Goal: Task Accomplishment & Management: Manage account settings

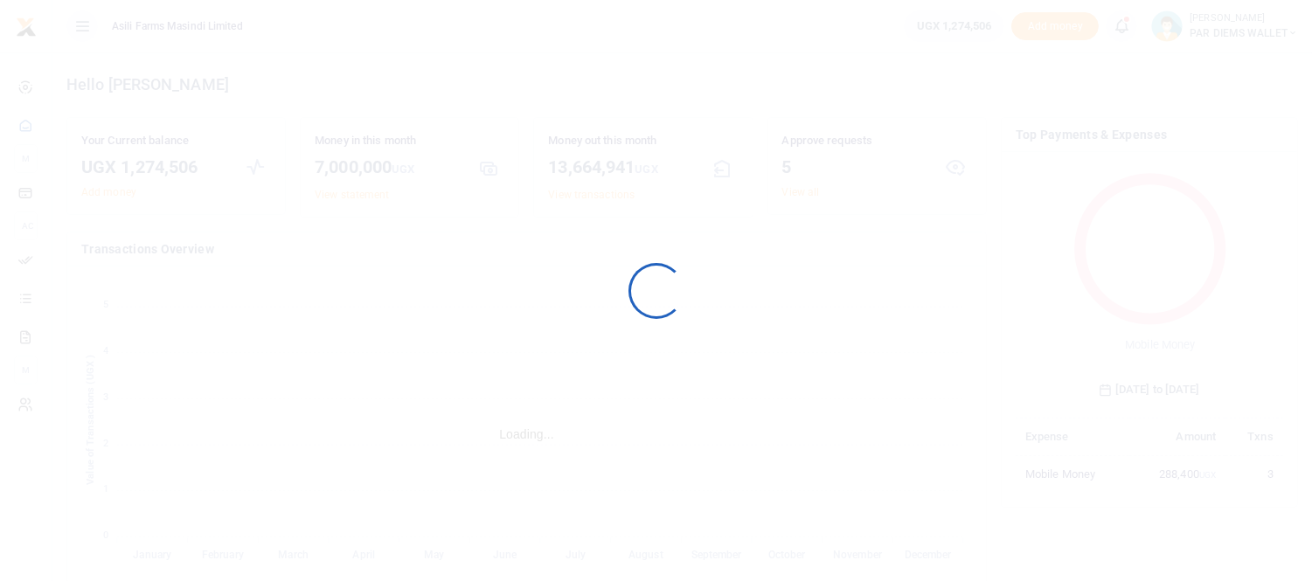
scroll to position [231, 252]
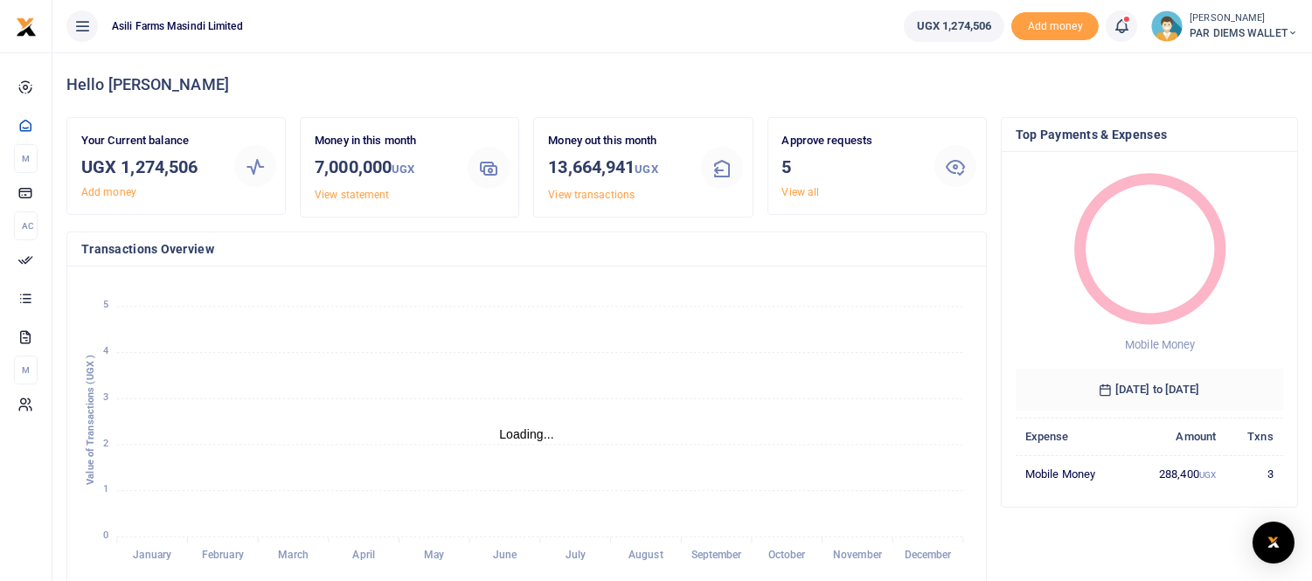
click at [1117, 23] on icon at bounding box center [1121, 26] width 17 height 19
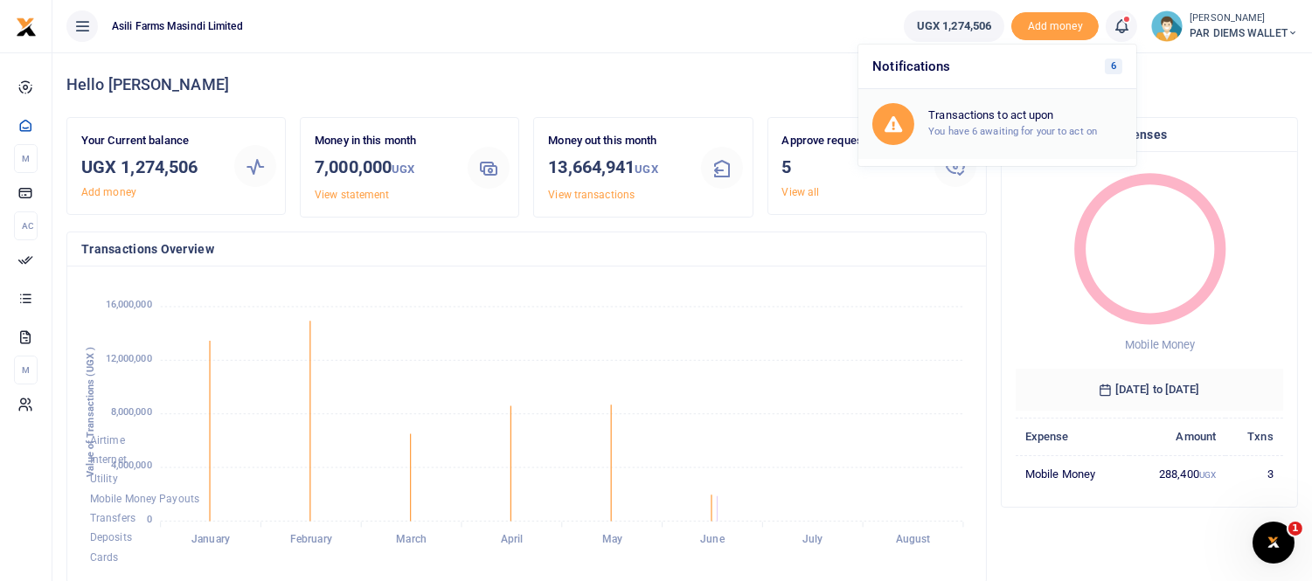
scroll to position [0, 0]
click at [986, 120] on h6 "Transactions to act upon" at bounding box center [1025, 115] width 194 height 14
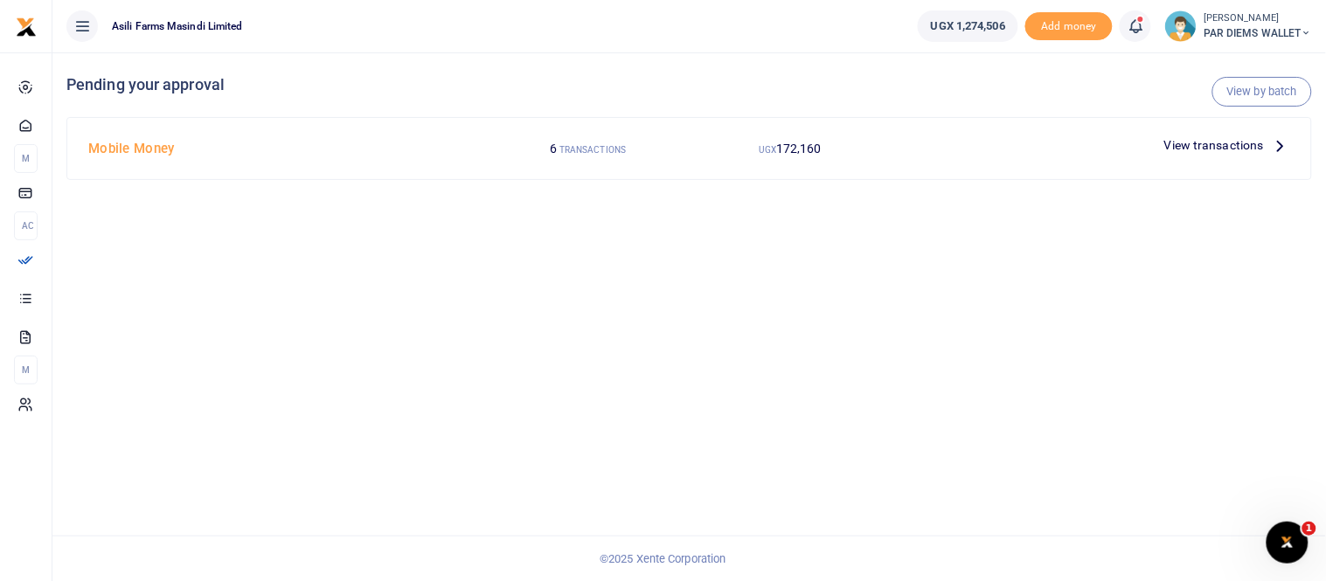
click at [1285, 146] on icon at bounding box center [1280, 144] width 19 height 19
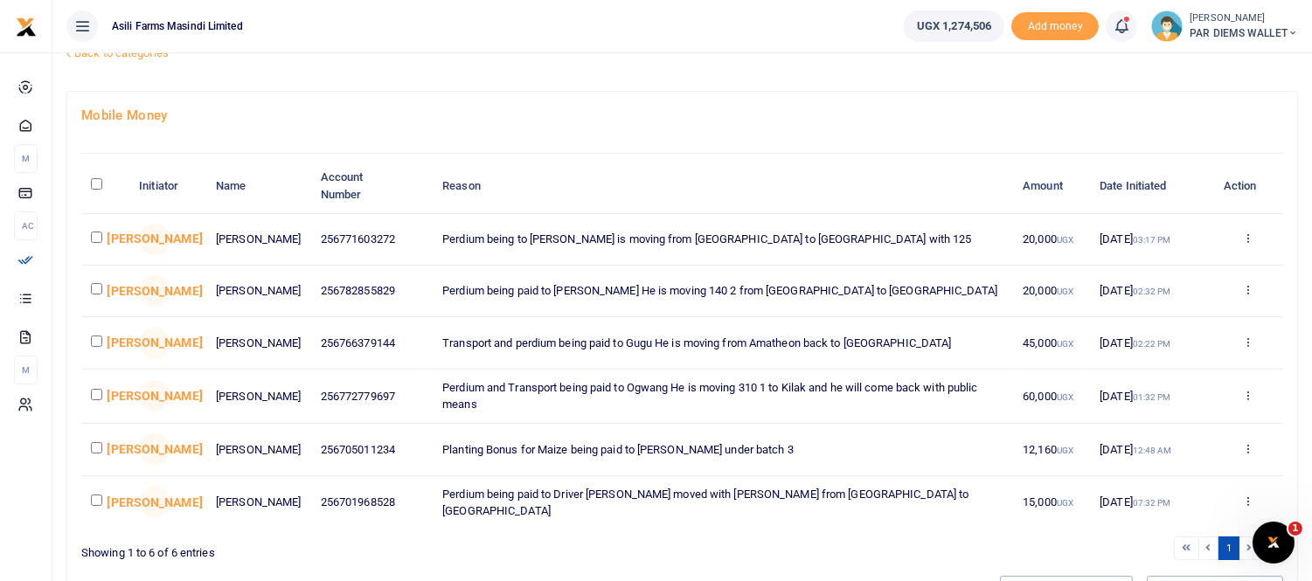
scroll to position [97, 0]
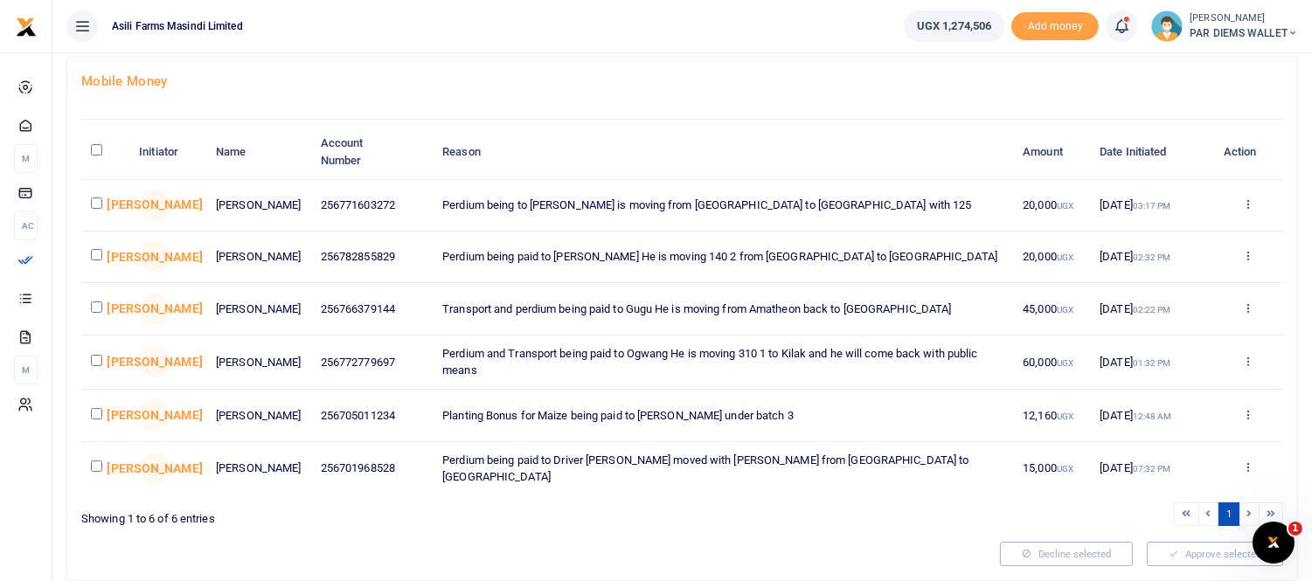
click at [98, 206] on input "checkbox" at bounding box center [96, 203] width 11 height 11
checkbox input "true"
click at [97, 256] on input "checkbox" at bounding box center [96, 254] width 11 height 11
checkbox input "true"
click at [100, 313] on input "checkbox" at bounding box center [96, 307] width 11 height 11
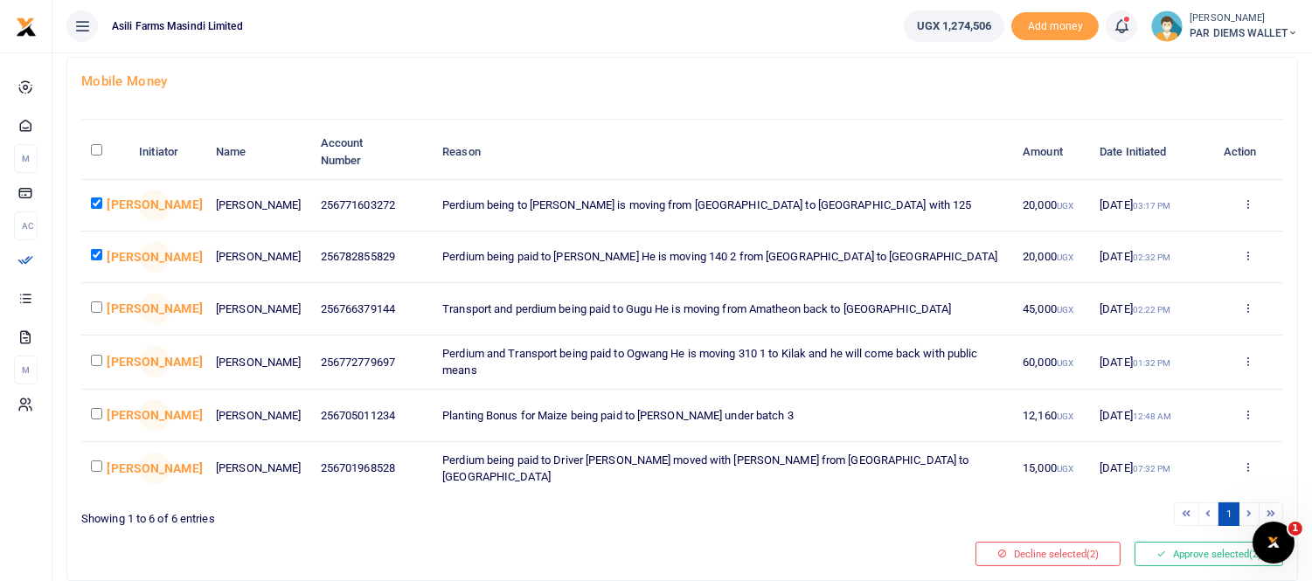
checkbox input "true"
click at [91, 366] on input "checkbox" at bounding box center [96, 360] width 11 height 11
click at [96, 366] on input "checkbox" at bounding box center [96, 360] width 11 height 11
checkbox input "false"
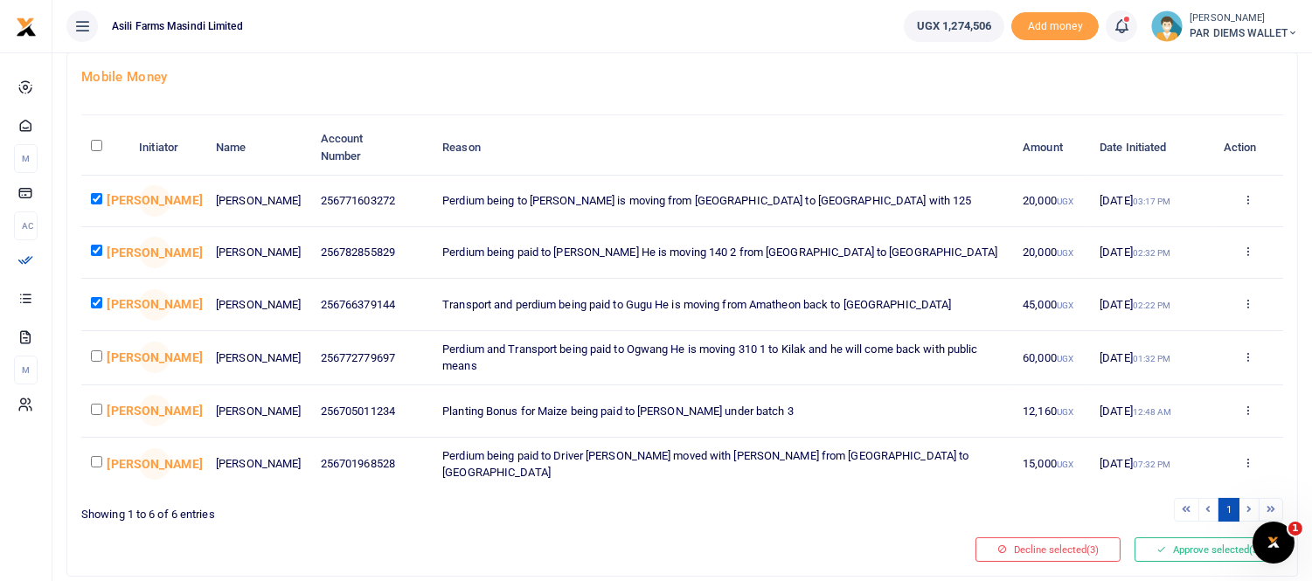
scroll to position [70, 0]
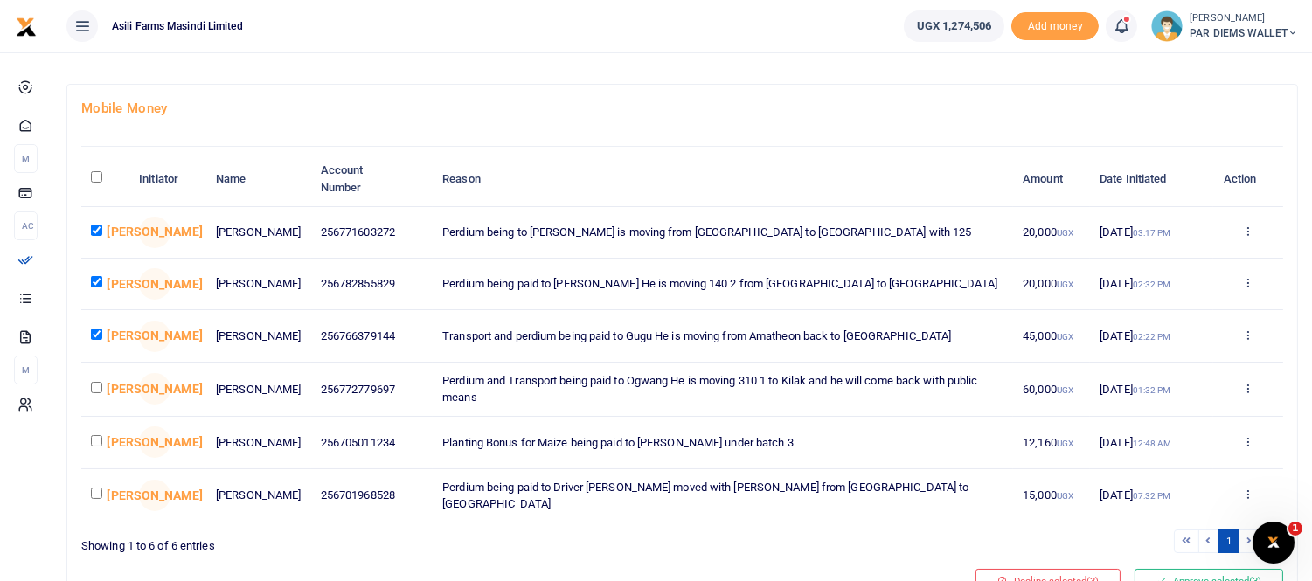
click at [1079, 110] on h4 "Mobile Money" at bounding box center [682, 108] width 1202 height 19
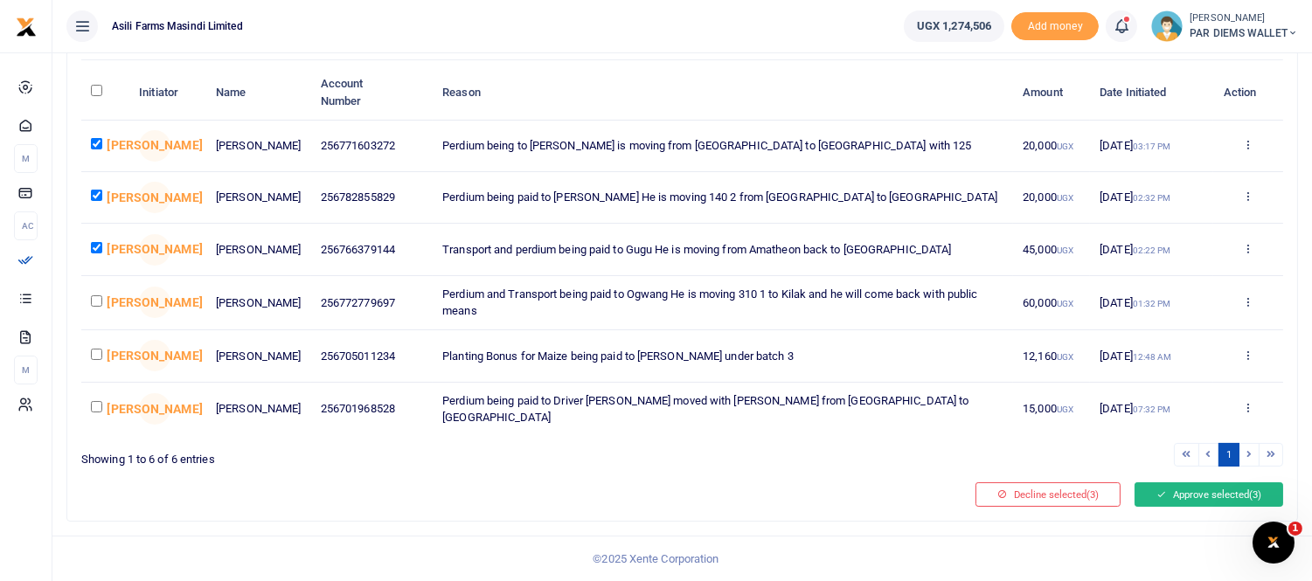
click at [1191, 498] on button "Approve selected (3)" at bounding box center [1209, 494] width 149 height 24
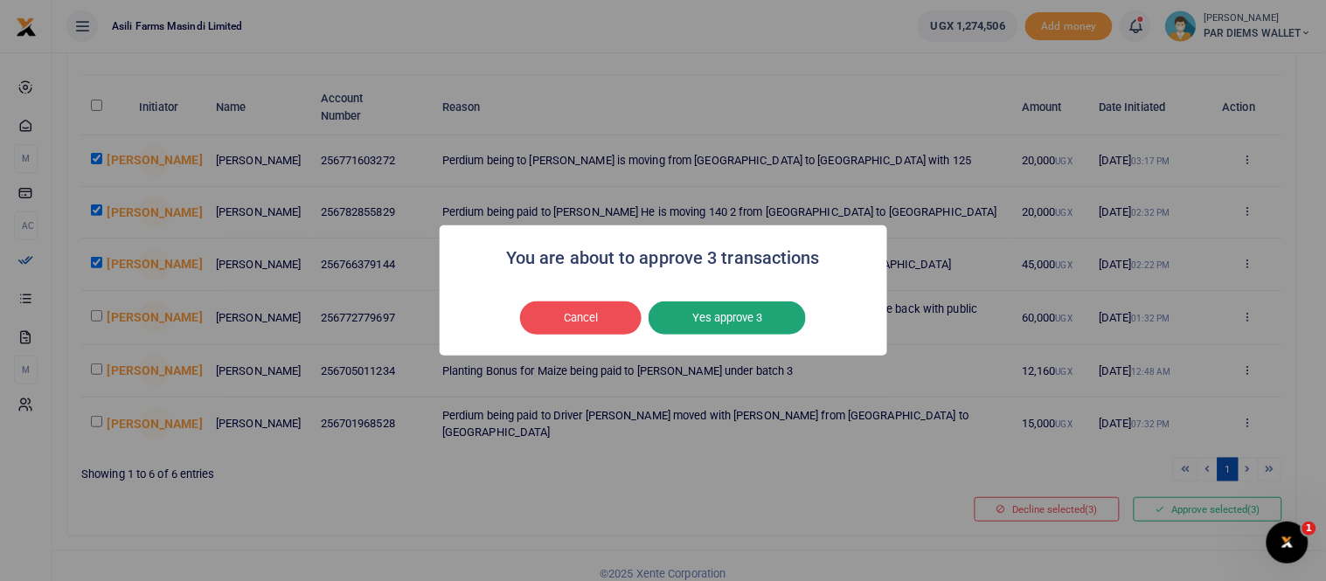
click at [765, 323] on button "Yes approve 3" at bounding box center [727, 318] width 157 height 33
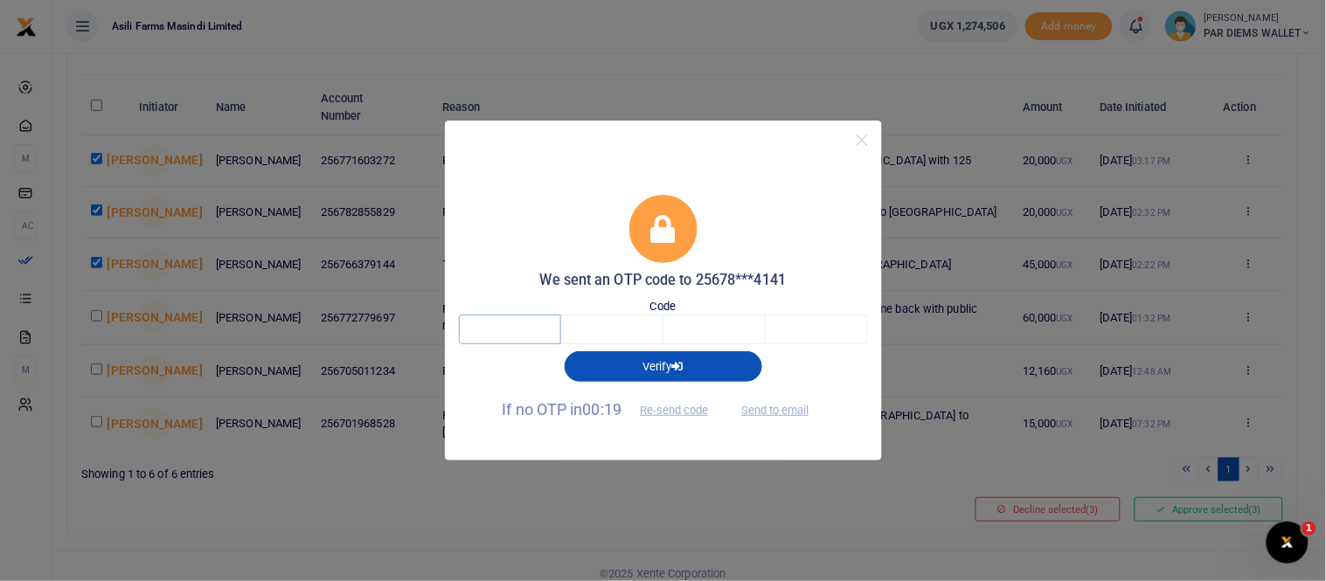
click at [529, 332] on input "text" at bounding box center [510, 330] width 102 height 30
type input "8"
type input "5"
type input "6"
type input "1"
